Goal: Navigation & Orientation: Find specific page/section

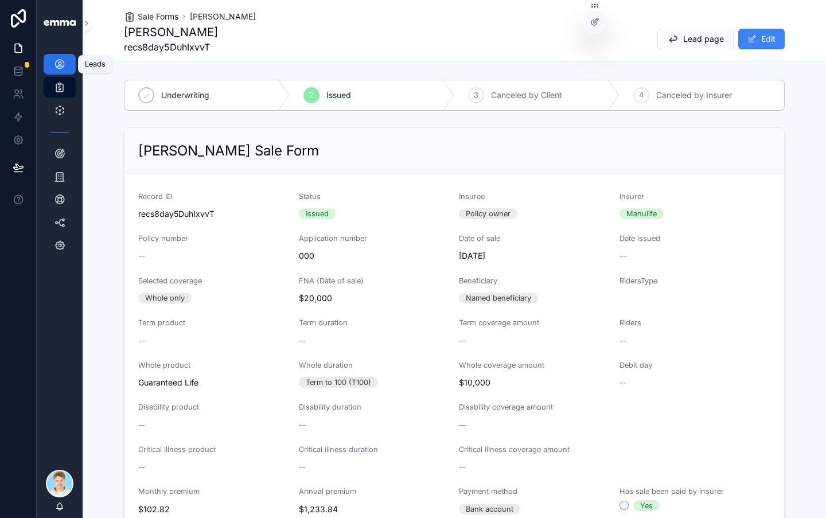
click at [59, 64] on icon "scrollable content" at bounding box center [59, 63] width 11 height 11
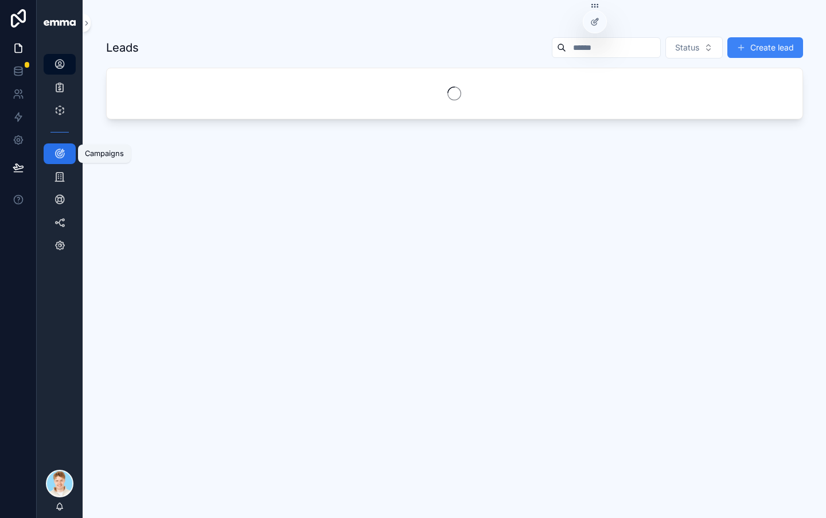
click at [56, 158] on icon "scrollable content" at bounding box center [59, 153] width 11 height 11
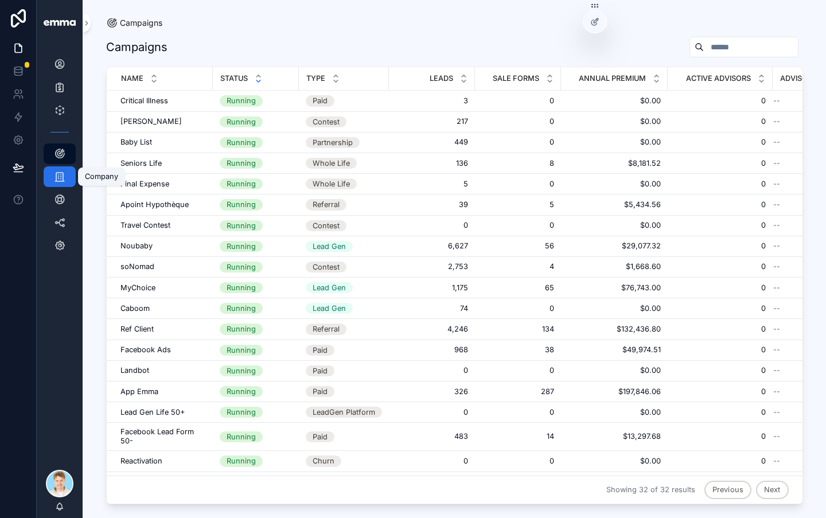
click at [58, 181] on icon "scrollable content" at bounding box center [59, 176] width 11 height 11
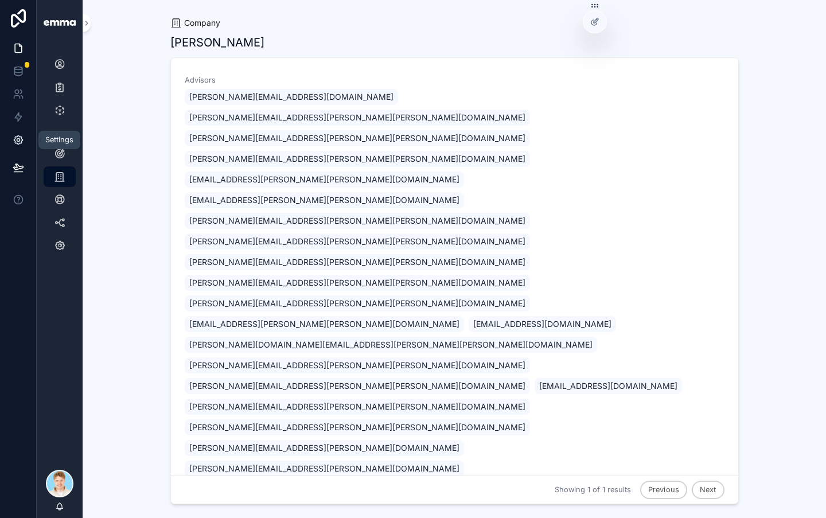
click at [17, 142] on icon at bounding box center [18, 139] width 11 height 11
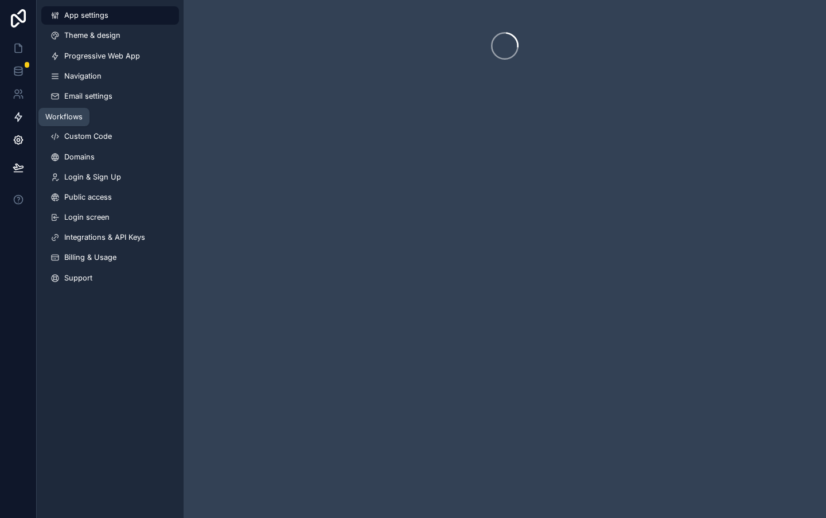
click at [18, 120] on icon at bounding box center [18, 117] width 7 height 9
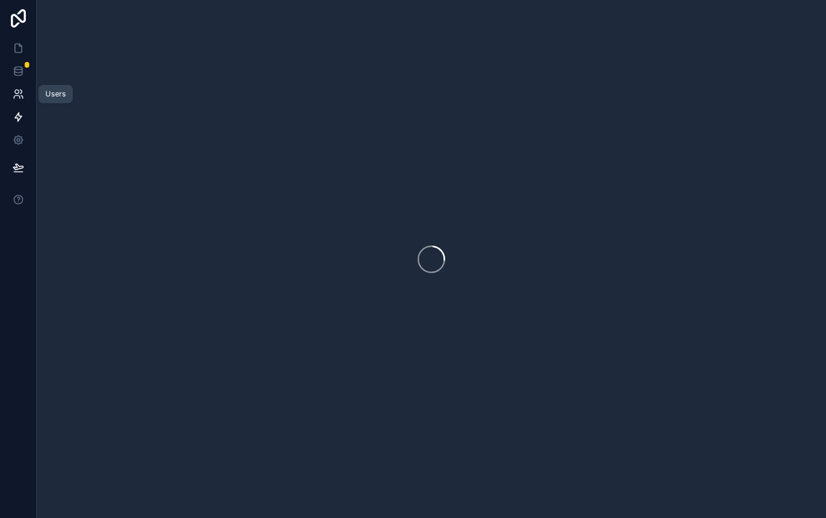
click at [18, 96] on icon at bounding box center [18, 93] width 11 height 11
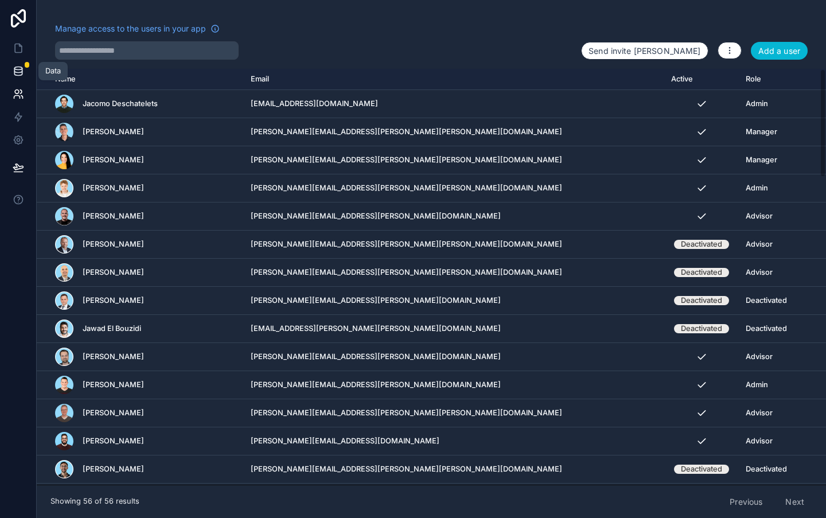
click at [19, 74] on icon at bounding box center [18, 70] width 11 height 11
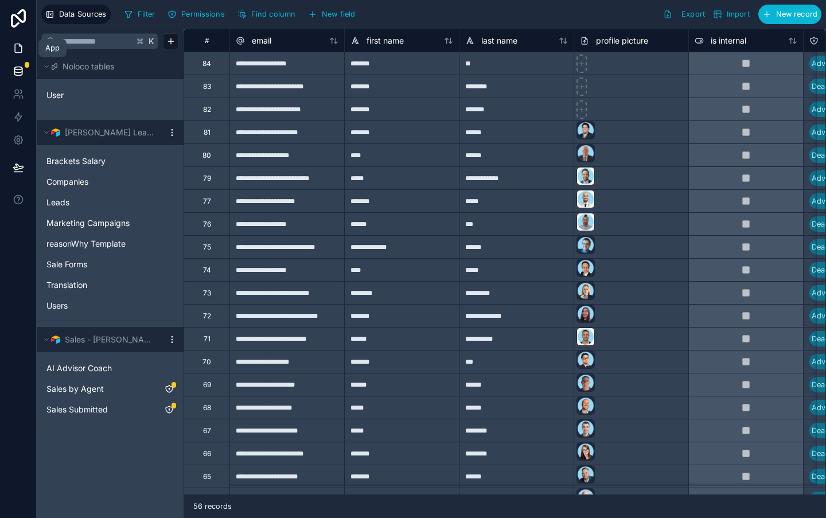
click at [18, 47] on icon at bounding box center [18, 47] width 11 height 11
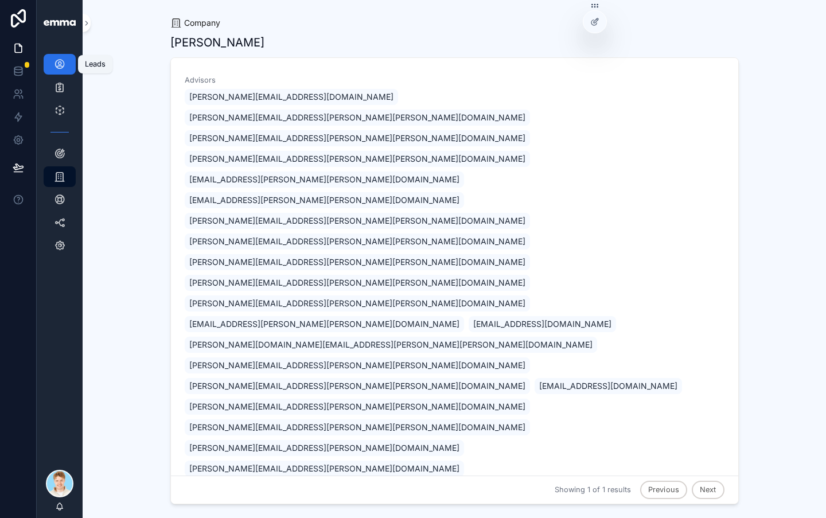
click at [48, 67] on link "Leads 18,521" at bounding box center [60, 64] width 32 height 21
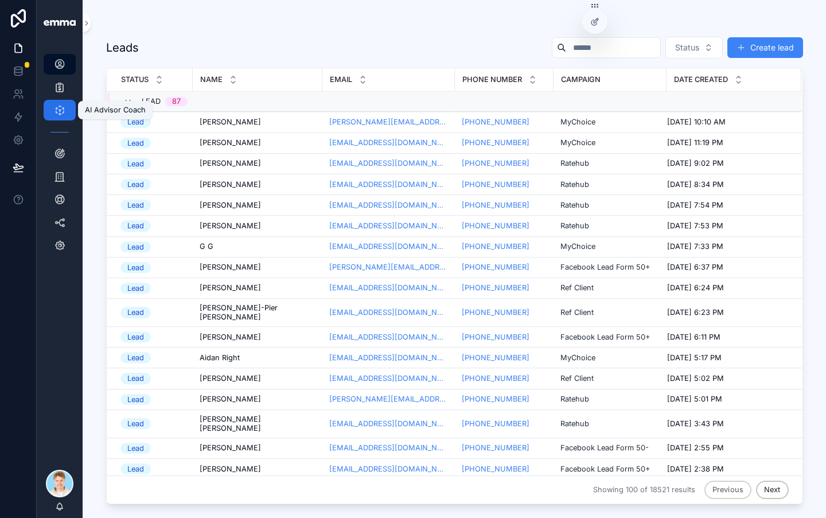
click at [54, 113] on icon "scrollable content" at bounding box center [59, 109] width 11 height 11
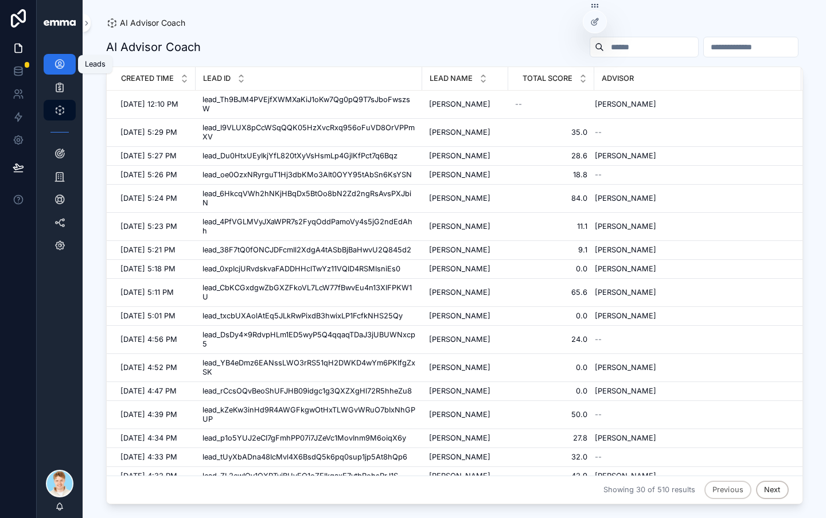
click at [59, 64] on icon "scrollable content" at bounding box center [59, 63] width 11 height 11
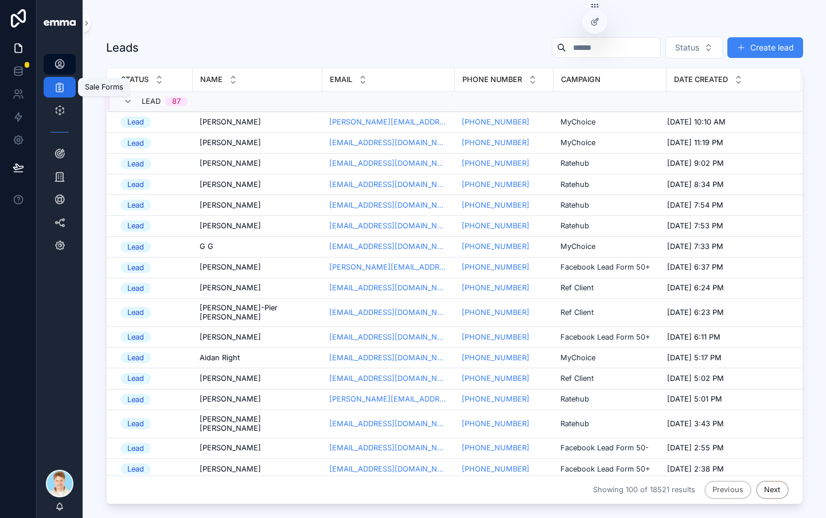
click at [57, 83] on icon "scrollable content" at bounding box center [59, 86] width 11 height 11
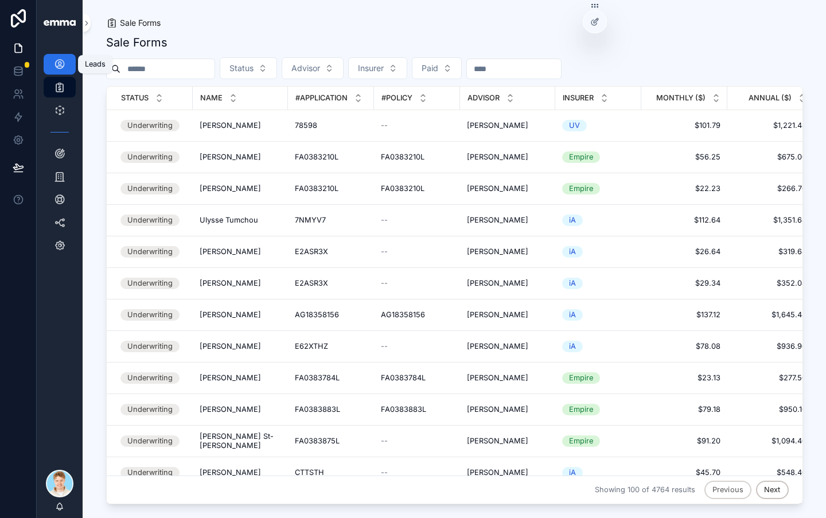
click at [72, 65] on link "Leads 18,521" at bounding box center [60, 64] width 32 height 21
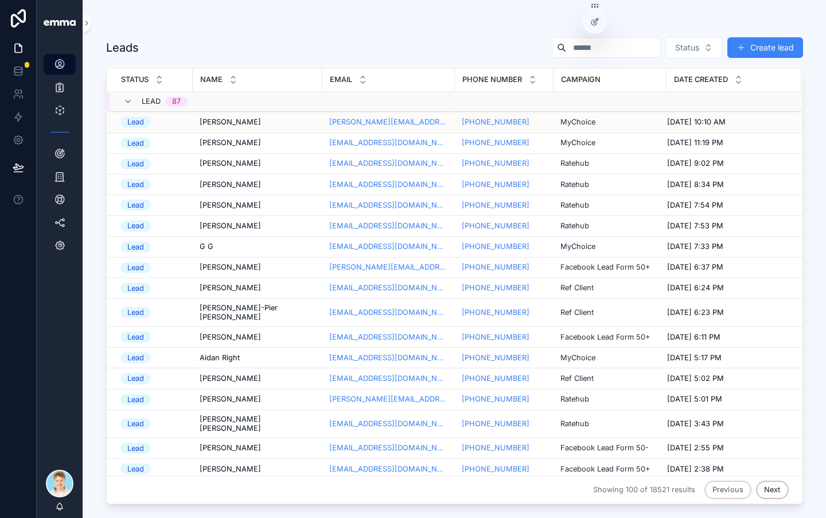
click at [199, 131] on td "[PERSON_NAME] [PERSON_NAME]" at bounding box center [258, 122] width 130 height 21
click at [206, 121] on span "[PERSON_NAME]" at bounding box center [230, 122] width 61 height 9
